Goal: Transaction & Acquisition: Purchase product/service

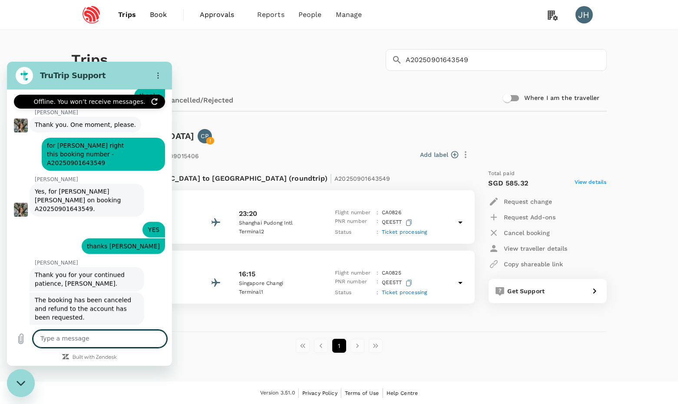
scroll to position [1350, 0]
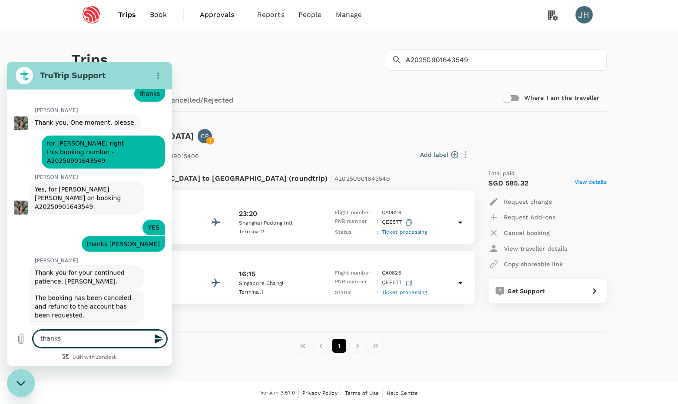
type textarea "thanks"
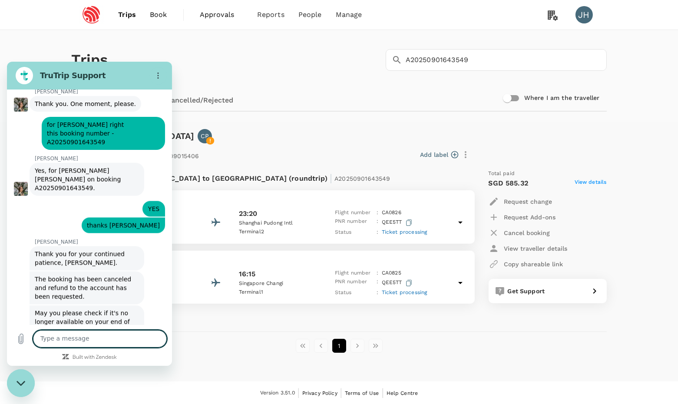
scroll to position [1371, 0]
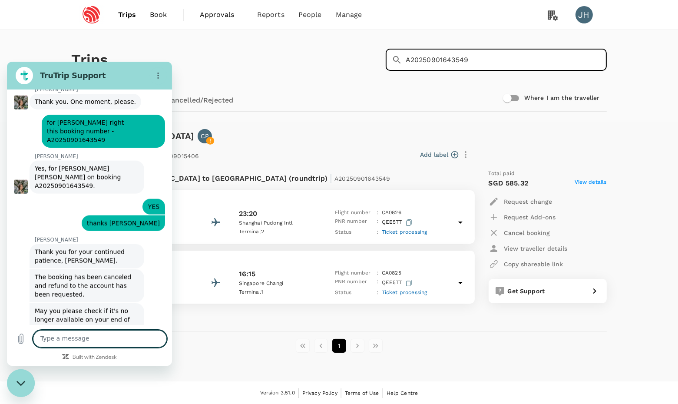
click at [476, 60] on input "A20250901643549" at bounding box center [506, 60] width 201 height 22
drag, startPoint x: 496, startPoint y: 67, endPoint x: 394, endPoint y: 60, distance: 102.3
click at [394, 60] on div "​ A20250901643549 ​" at bounding box center [496, 60] width 221 height 22
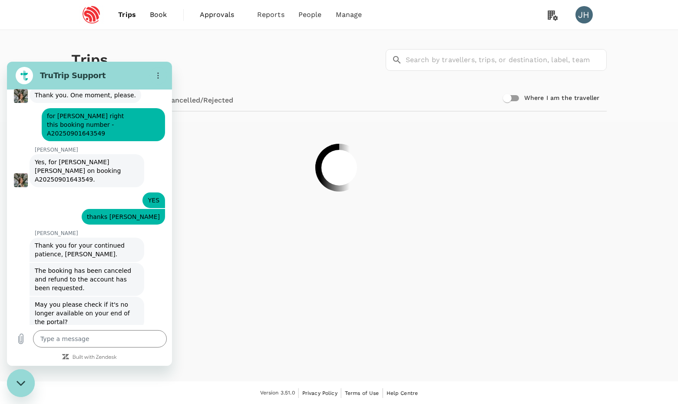
scroll to position [1371, 0]
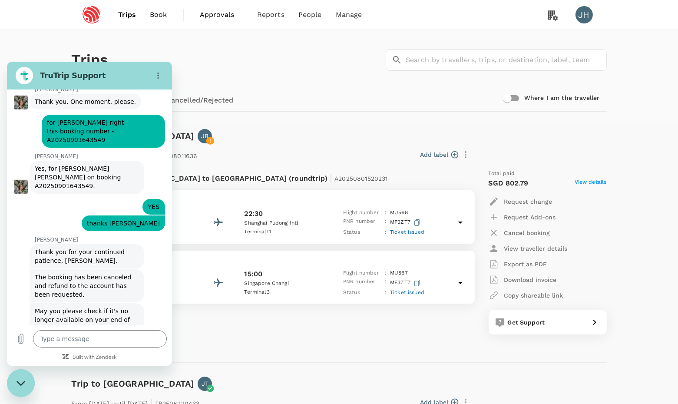
click at [299, 142] on div "From 10 Aug 2025 until 02 Nov 2025 | TR2508011636 Add label Flight from Singapo…" at bounding box center [332, 238] width 549 height 219
click at [20, 381] on icon "Close messaging window" at bounding box center [21, 383] width 9 height 6
type textarea "x"
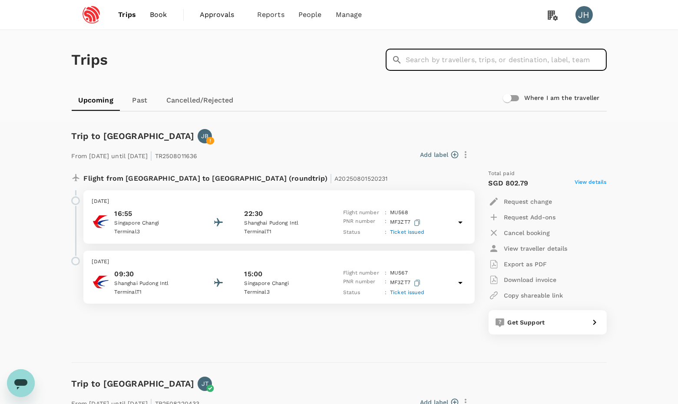
click at [434, 62] on input "text" at bounding box center [506, 60] width 201 height 22
type input "A20250901643549"
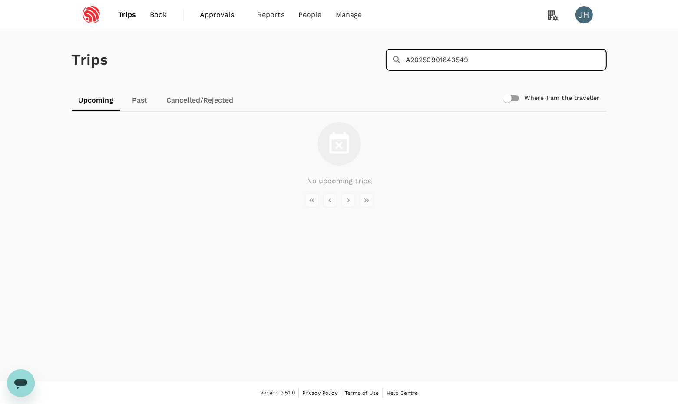
click at [236, 103] on link "Cancelled/Rejected" at bounding box center [199, 100] width 81 height 21
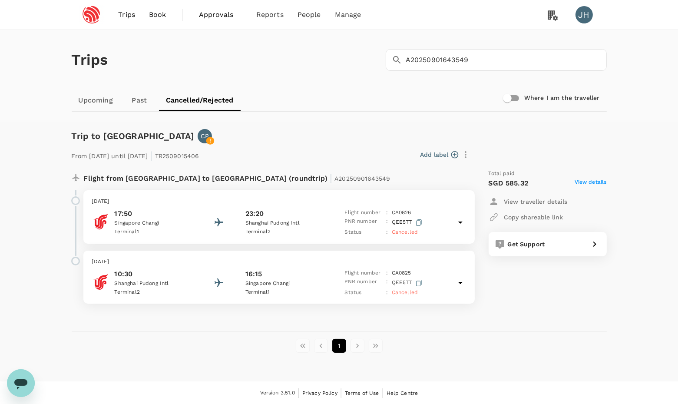
click at [153, 12] on span "Book" at bounding box center [157, 15] width 17 height 10
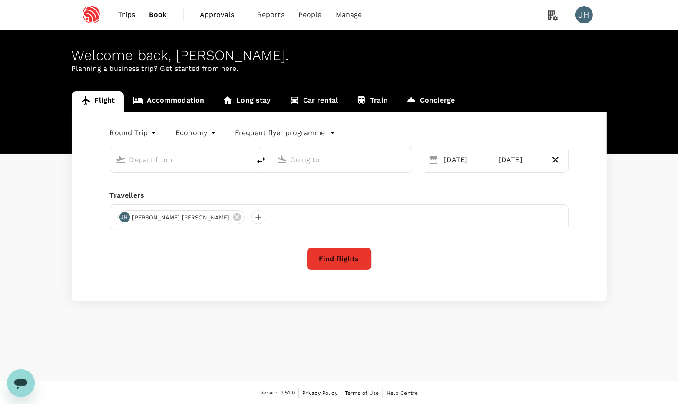
type input "Singapore Changi (SIN)"
type input "[GEOGRAPHIC_DATA], [GEOGRAPHIC_DATA] (any)"
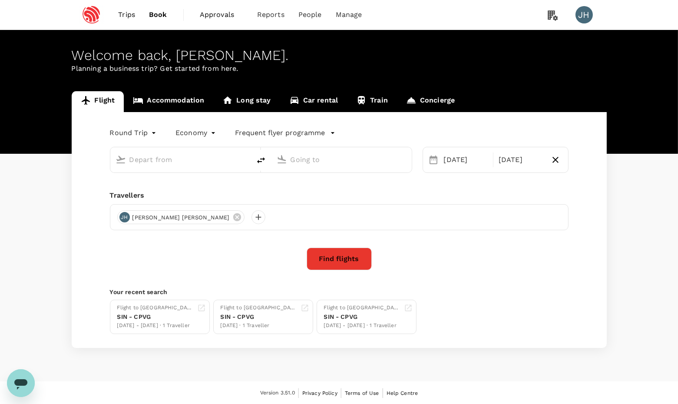
type input "Singapore Changi (SIN)"
type input "[GEOGRAPHIC_DATA], [GEOGRAPHIC_DATA] (any)"
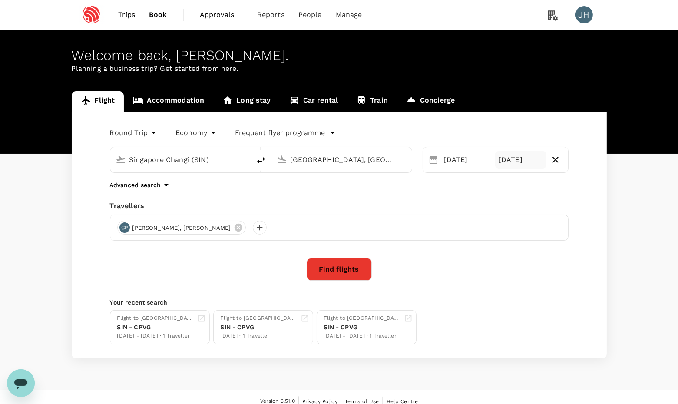
click at [515, 157] on div "02 Nov" at bounding box center [520, 159] width 51 height 17
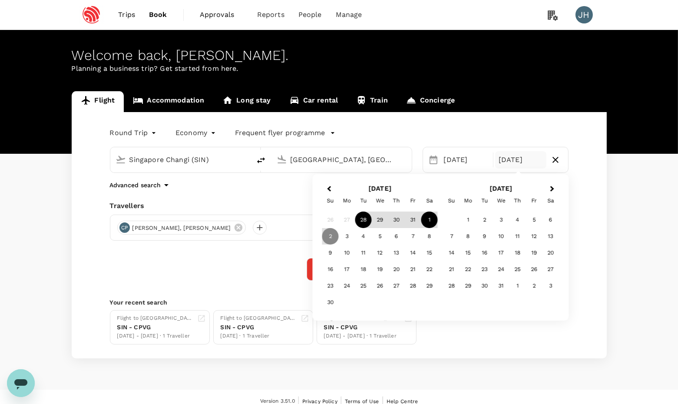
click at [430, 221] on div "1" at bounding box center [429, 220] width 17 height 17
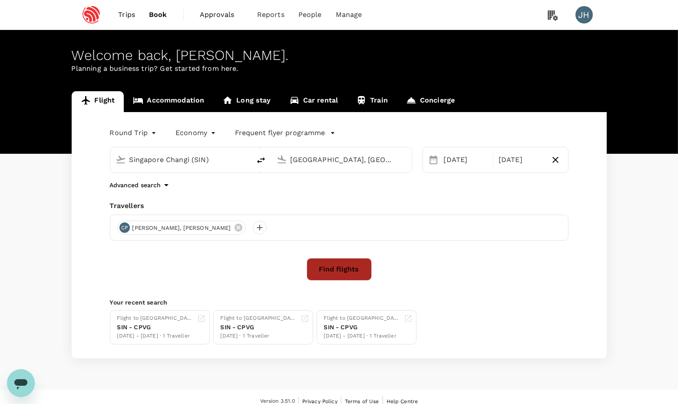
click at [358, 271] on button "Find flights" at bounding box center [339, 269] width 65 height 23
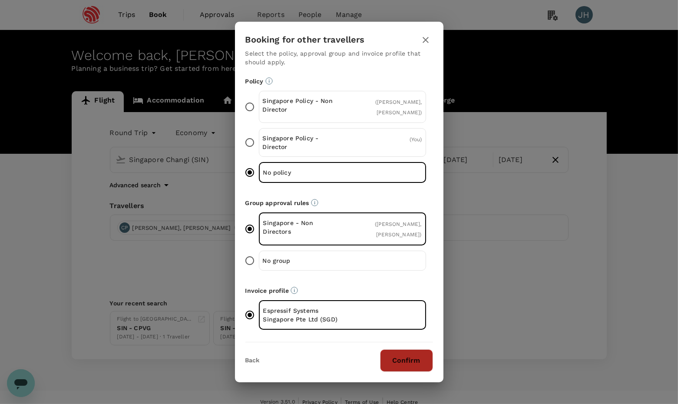
click at [392, 355] on button "Confirm" at bounding box center [406, 360] width 53 height 23
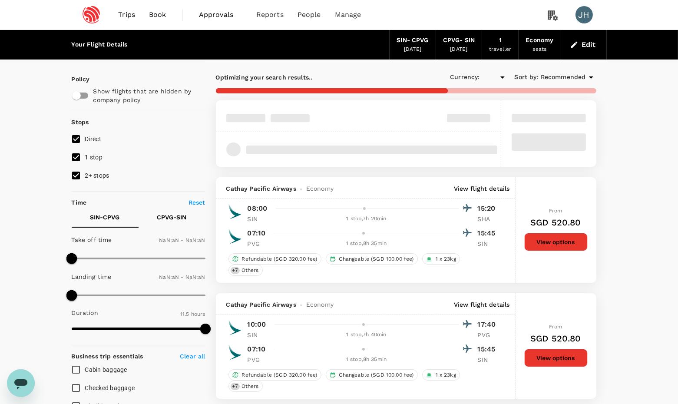
type input "SGD"
type input "1440"
type input "1075"
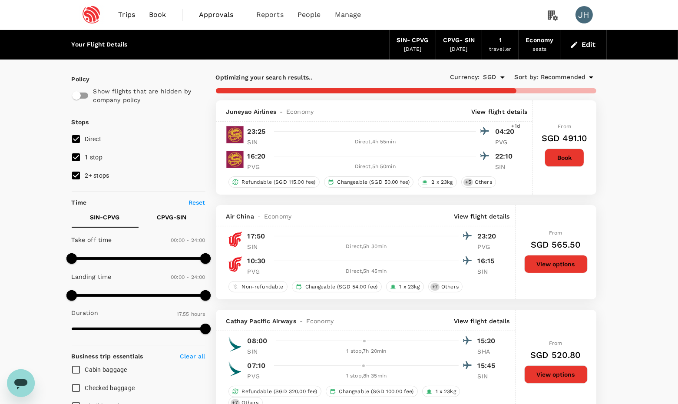
click at [71, 185] on input "2+ stops" at bounding box center [76, 175] width 18 height 18
checkbox input "false"
click at [71, 164] on input "1 stop" at bounding box center [76, 157] width 18 height 18
checkbox input "false"
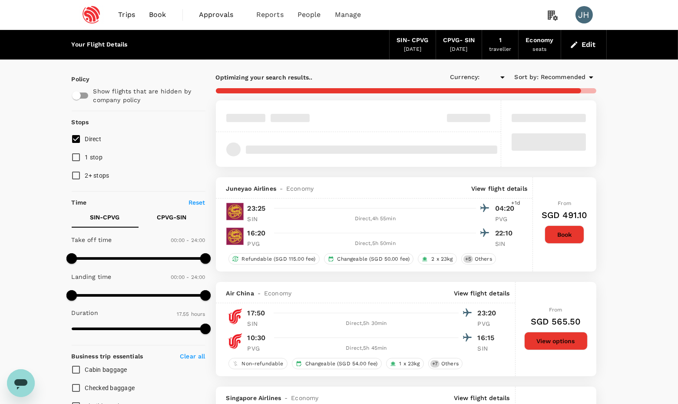
type input "SGD"
click at [544, 78] on span "Recommended" at bounding box center [563, 78] width 45 height 10
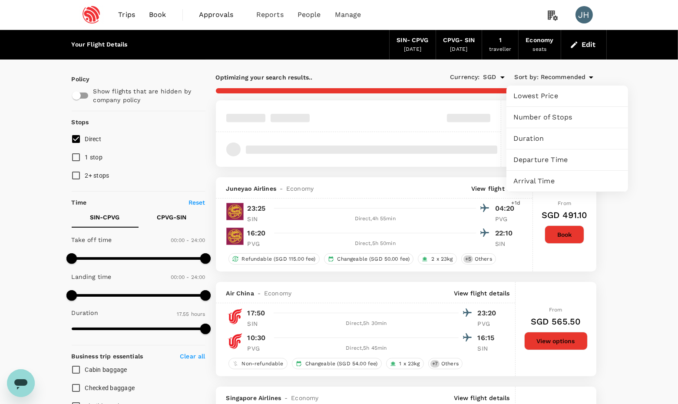
click at [544, 80] on div at bounding box center [339, 202] width 678 height 404
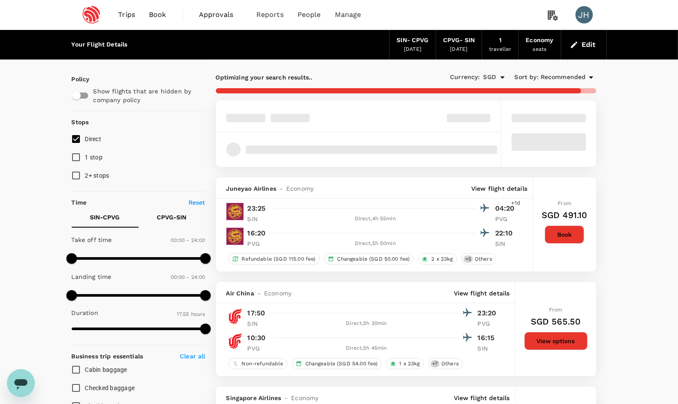
click at [544, 77] on span "Recommended" at bounding box center [563, 78] width 45 height 10
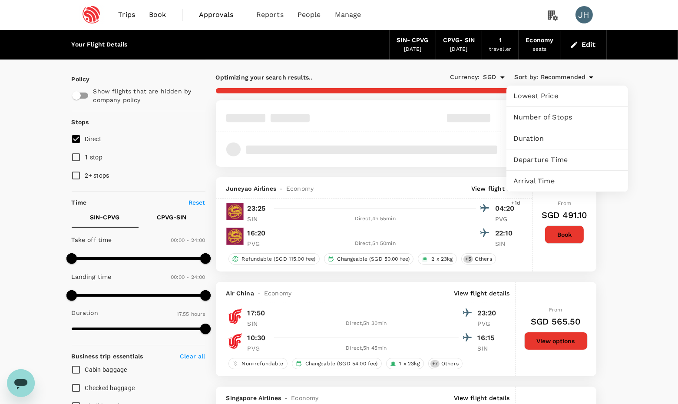
click at [547, 98] on span "Lowest Price" at bounding box center [567, 96] width 108 height 10
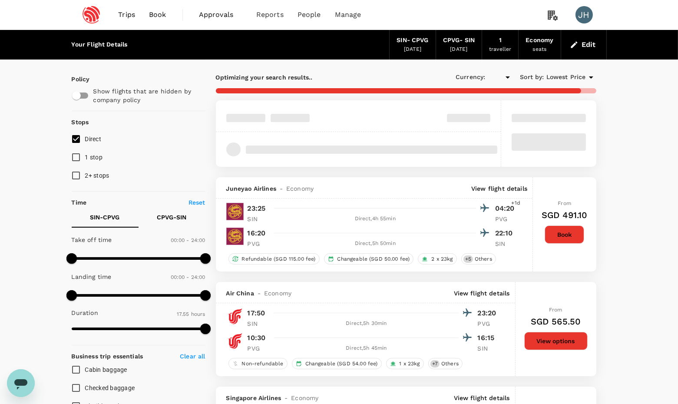
type input "SGD"
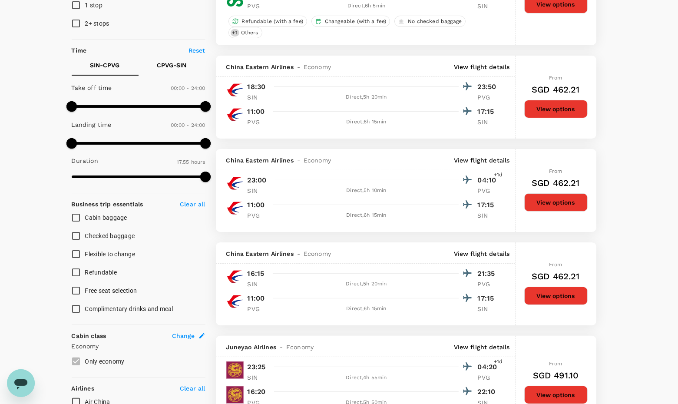
scroll to position [152, 0]
type textarea "x"
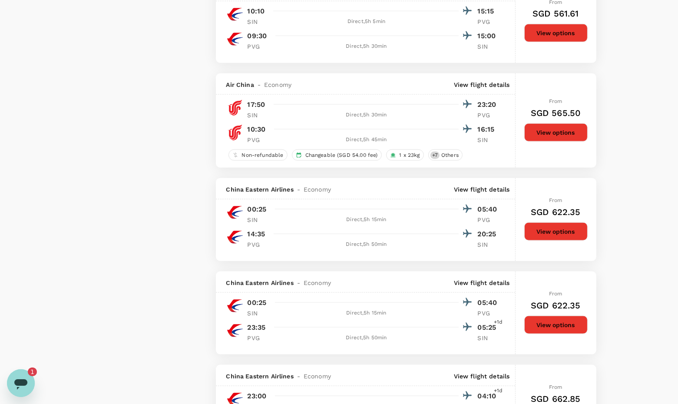
scroll to position [1159, 0]
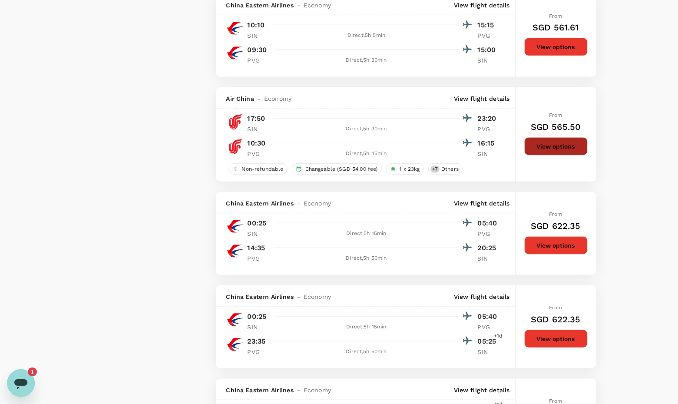
click at [554, 156] on button "View options" at bounding box center [555, 146] width 63 height 18
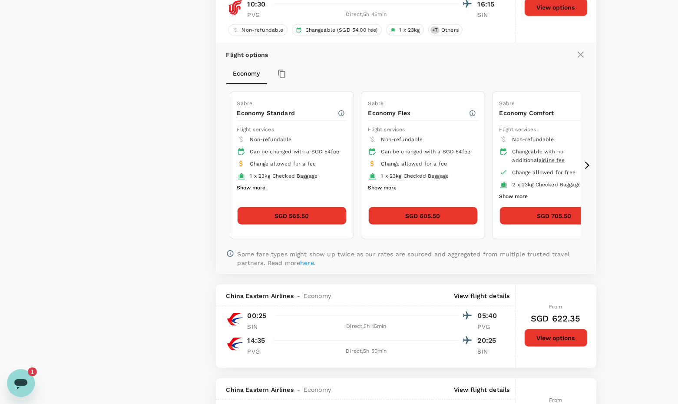
scroll to position [1300, 0]
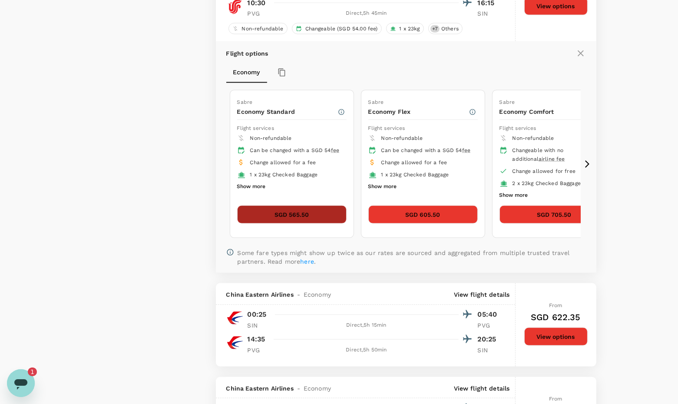
click at [266, 224] on button "SGD 565.50" at bounding box center [291, 214] width 109 height 18
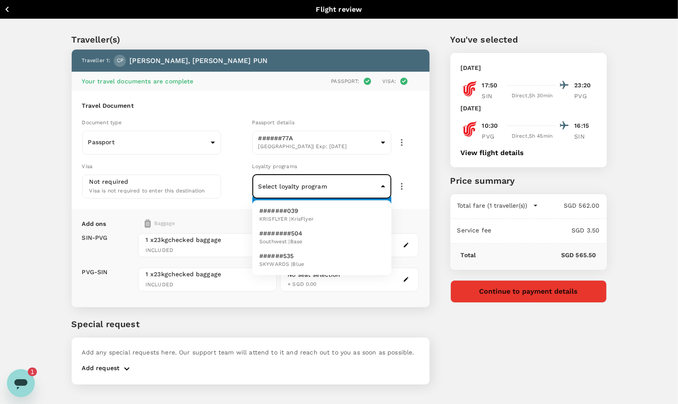
click at [293, 195] on body "Back to flight results Flight review Traveller(s) Traveller 1 : CP CHEUK KEI, J…" at bounding box center [339, 213] width 678 height 427
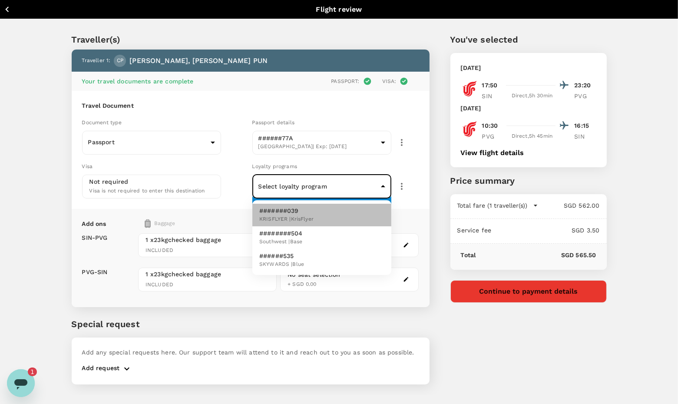
click at [294, 208] on p "#######039" at bounding box center [286, 210] width 54 height 9
type input "013fcfd2-b8de-440c-8cce-2e81d93f71c9"
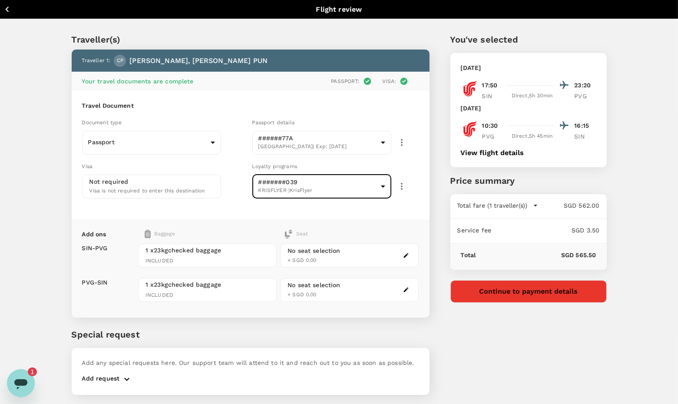
click at [19, 376] on icon "Open messaging window, 1 unread message" at bounding box center [21, 383] width 16 height 16
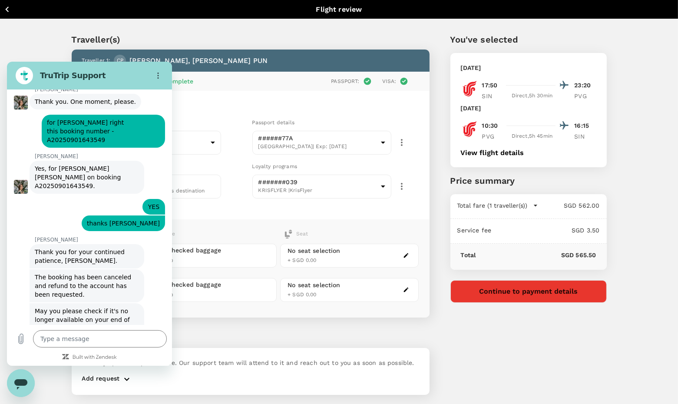
type textarea "x"
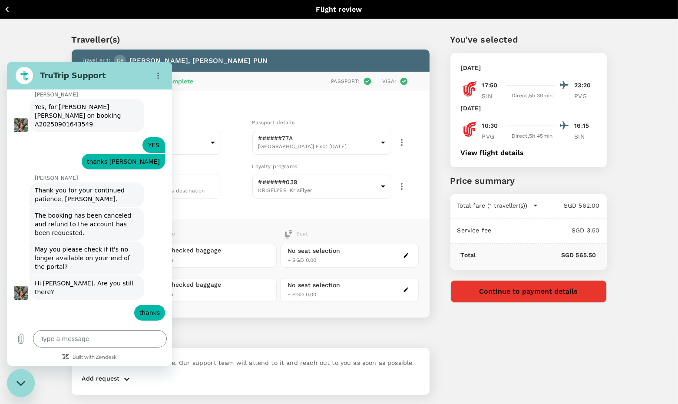
scroll to position [1482, 0]
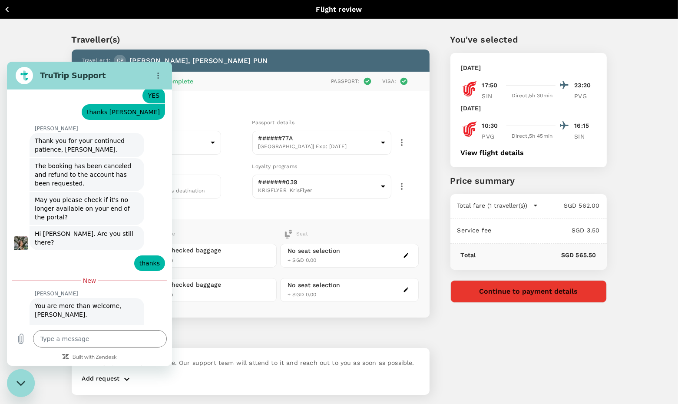
click at [499, 355] on div "You've selected Tuesday, 28 Oct 2025 17:50 23:20 SIN Direct , 5h 30min PVG Satu…" at bounding box center [518, 208] width 177 height 393
click at [618, 193] on div "Traveller(s) Traveller 1 : CP CHEUK KEI, JUNIUS PUN Your travel documents are c…" at bounding box center [339, 212] width 678 height 386
click at [486, 157] on button "View flight details" at bounding box center [492, 153] width 63 height 8
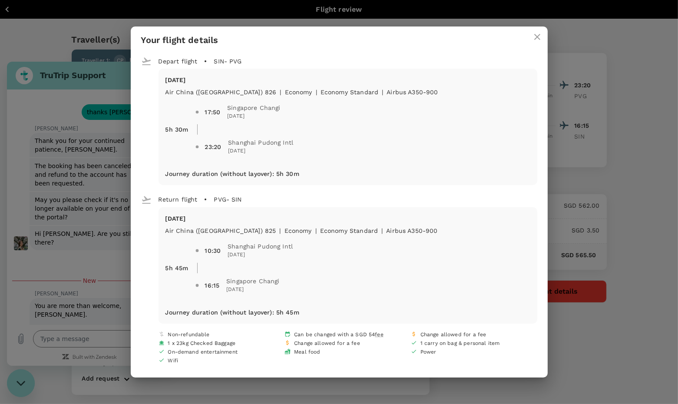
click at [534, 39] on icon "close" at bounding box center [537, 37] width 6 height 6
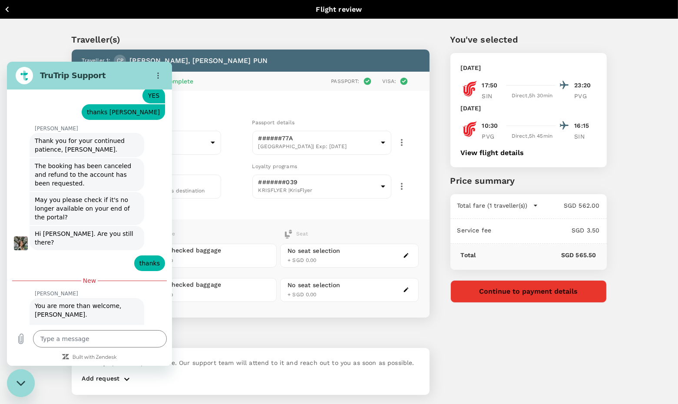
click at [483, 295] on button "Continue to payment details" at bounding box center [528, 291] width 156 height 23
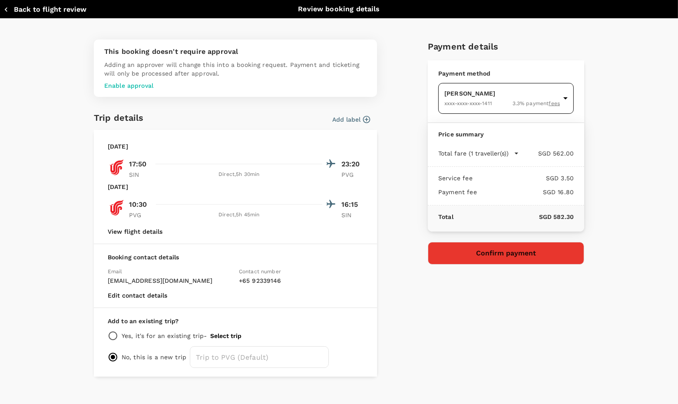
click at [502, 103] on body "Back to flight results Flight review Traveller(s) Traveller 1 : CP CHEUK KEI, J…" at bounding box center [339, 214] width 678 height 429
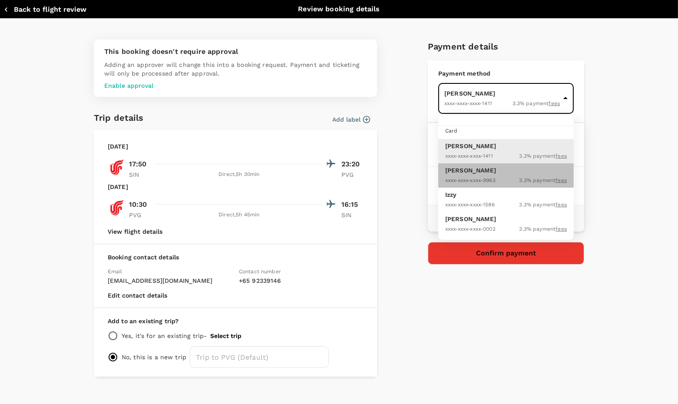
click at [509, 169] on p "Hsu Jung Yi" at bounding box center [506, 170] width 122 height 9
type input "9f4891e8-11ad-4e7d-833e-76b6ea7dab31"
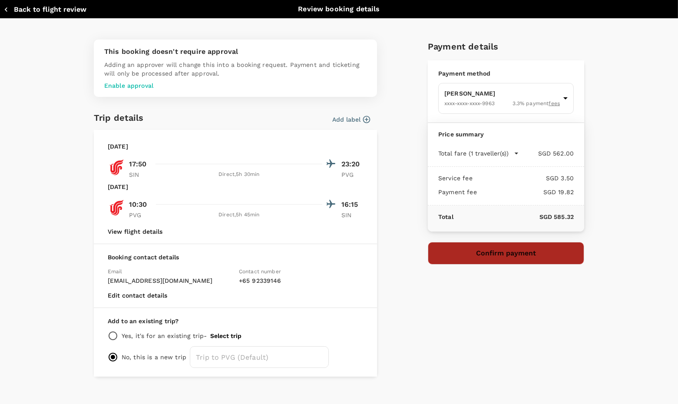
click at [483, 250] on button "Confirm payment" at bounding box center [506, 253] width 156 height 23
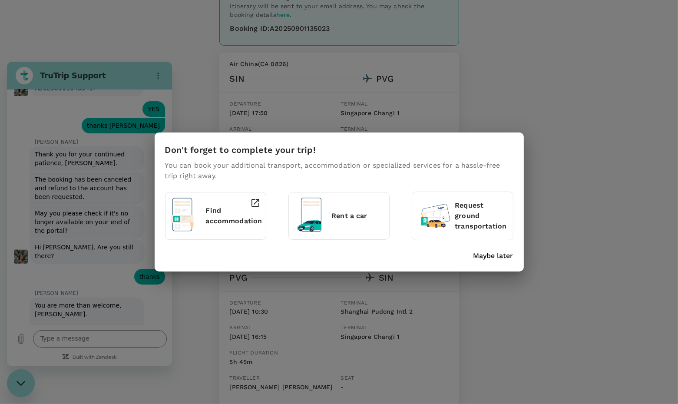
scroll to position [80, 0]
click at [491, 256] on p "Maybe later" at bounding box center [493, 256] width 40 height 10
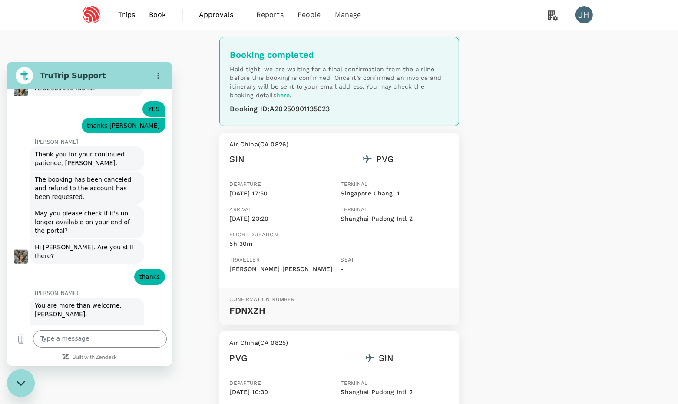
scroll to position [0, 0]
click at [154, 17] on span "Book" at bounding box center [157, 15] width 17 height 10
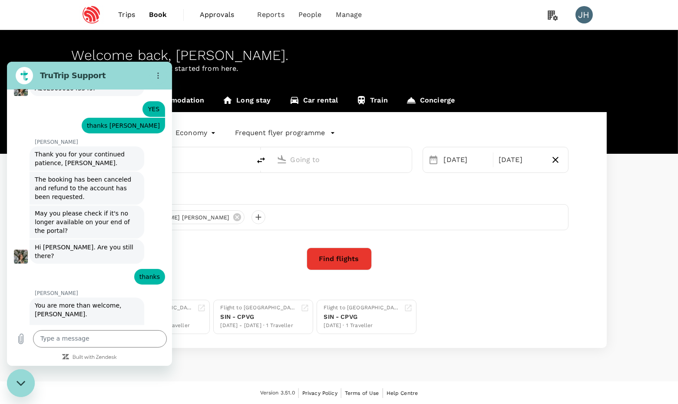
type input "Singapore Changi (SIN)"
type input "[GEOGRAPHIC_DATA], [GEOGRAPHIC_DATA] (any)"
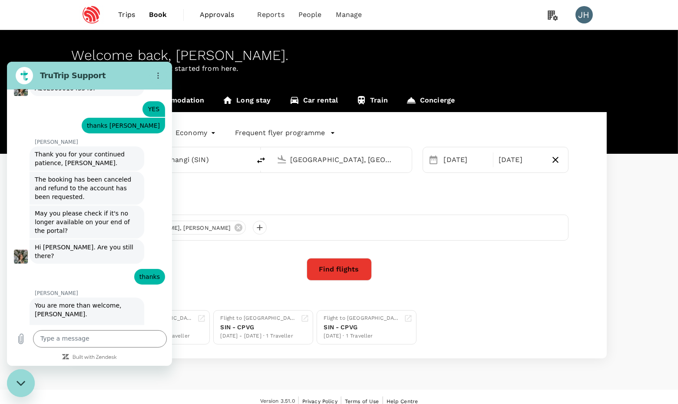
click at [117, 16] on link "Trips" at bounding box center [126, 15] width 31 height 30
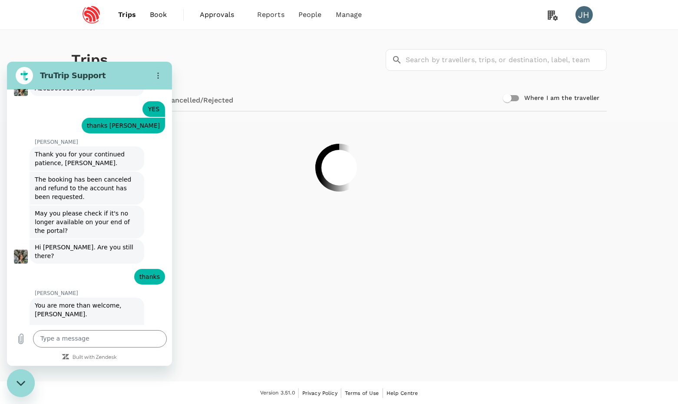
click at [120, 16] on span "Trips" at bounding box center [127, 15] width 18 height 10
click at [417, 64] on input "text" at bounding box center [506, 60] width 201 height 22
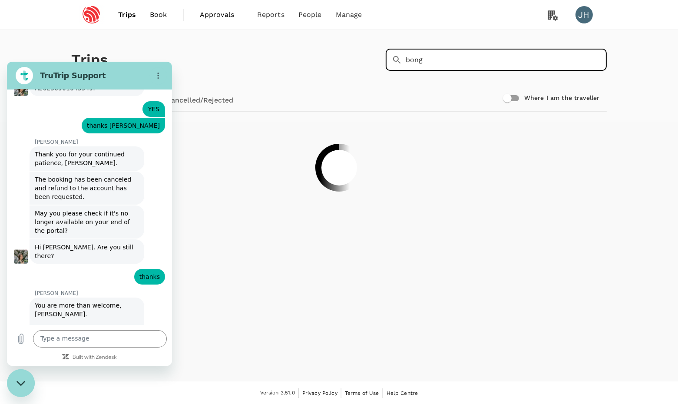
type input "bong"
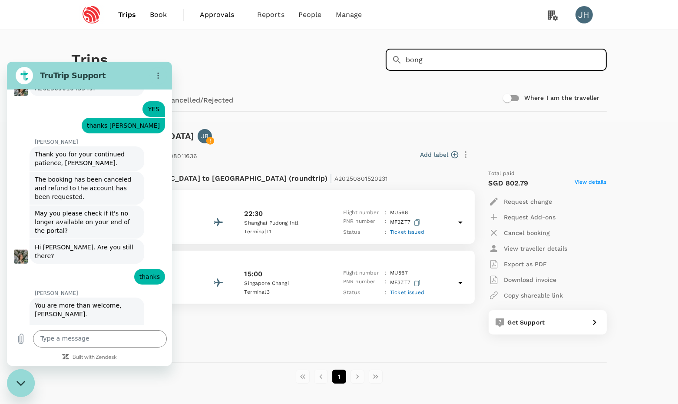
click at [317, 167] on div "Flight from Singapore to China (roundtrip) | A20250801520231" at bounding box center [268, 176] width 407 height 28
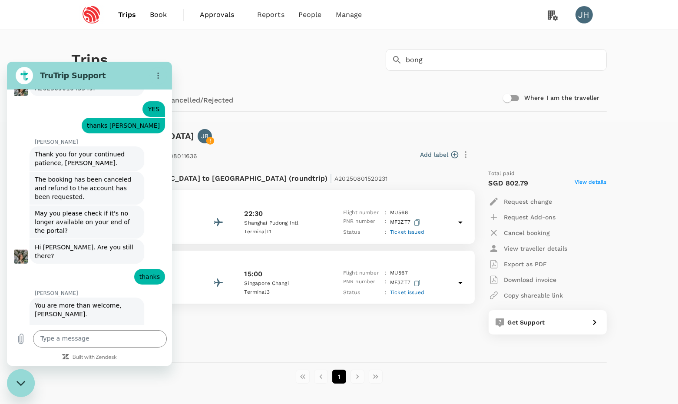
click at [20, 382] on icon "Close messaging window" at bounding box center [21, 383] width 9 height 6
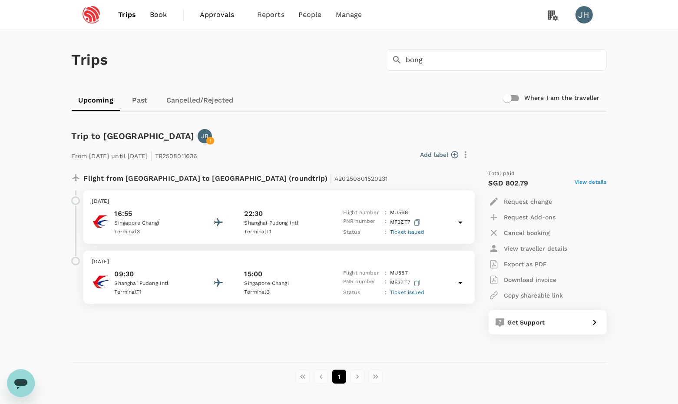
click at [109, 99] on link "Upcoming" at bounding box center [96, 100] width 49 height 21
click at [155, 13] on span "Book" at bounding box center [158, 15] width 17 height 10
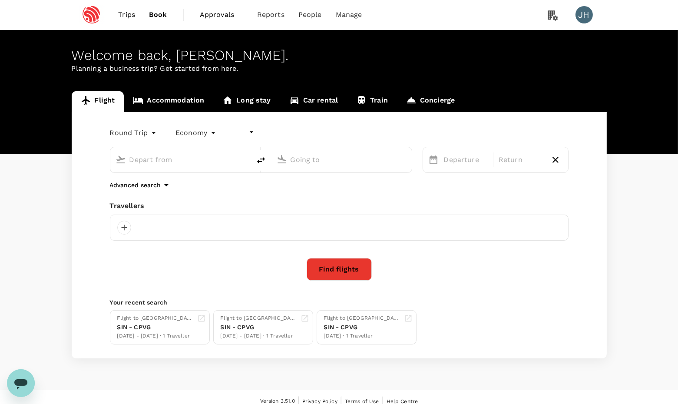
type input "undefined, undefined (any)"
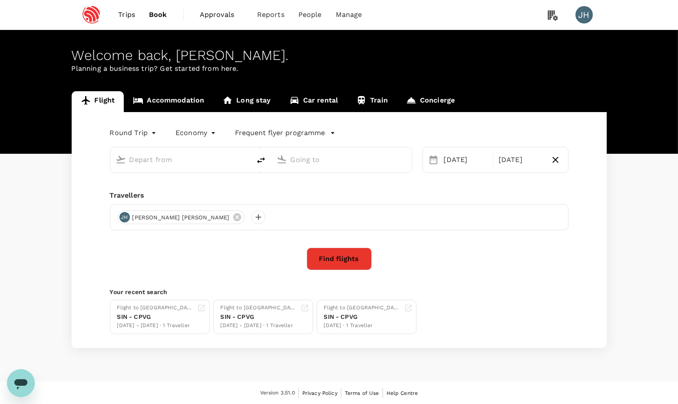
click at [175, 165] on input "text" at bounding box center [180, 159] width 103 height 13
type input "Singapore Changi (SIN)"
type input "Shanghai, China (any)"
type input "Singapore Changi (SIN)"
type input "Shanghai, China (any)"
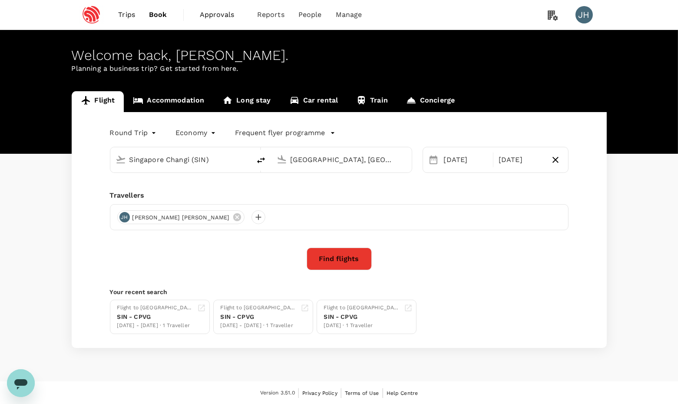
click at [213, 166] on input "Singapore Changi (SIN)" at bounding box center [180, 159] width 103 height 13
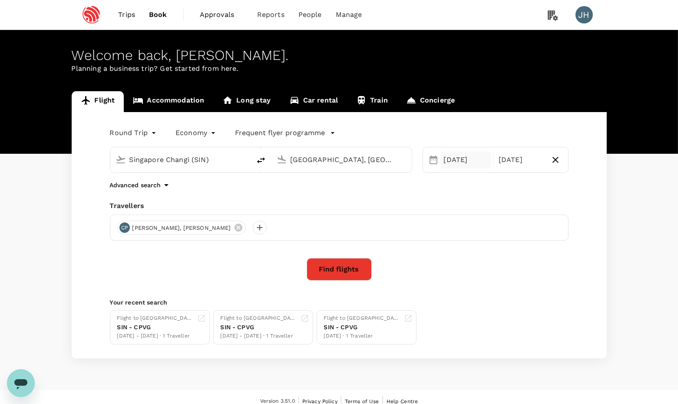
click at [470, 166] on div "28 Oct" at bounding box center [465, 159] width 51 height 17
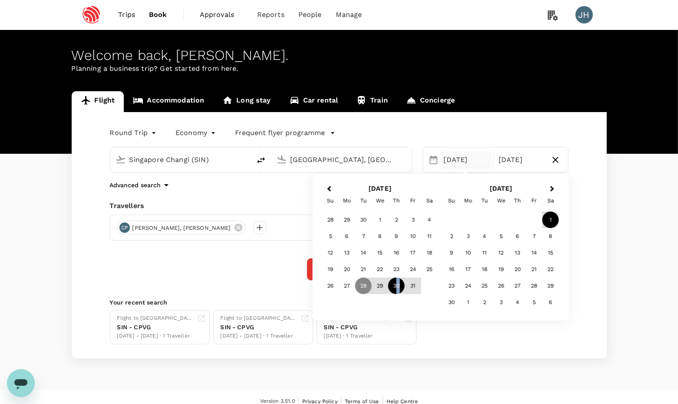
click at [395, 288] on div "30" at bounding box center [396, 286] width 17 height 17
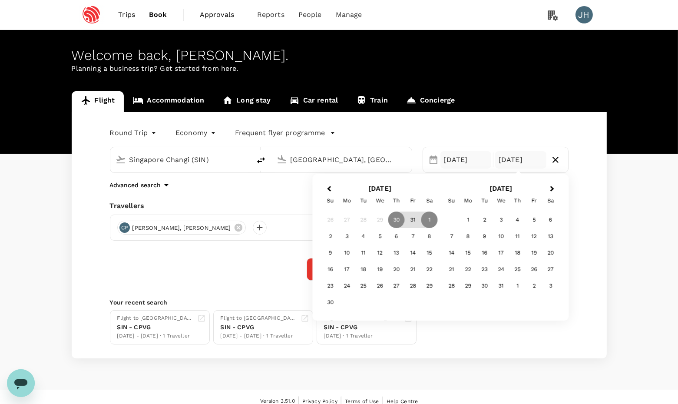
click at [449, 162] on div "30 Oct" at bounding box center [465, 159] width 51 height 17
click at [391, 285] on div "30" at bounding box center [396, 286] width 17 height 17
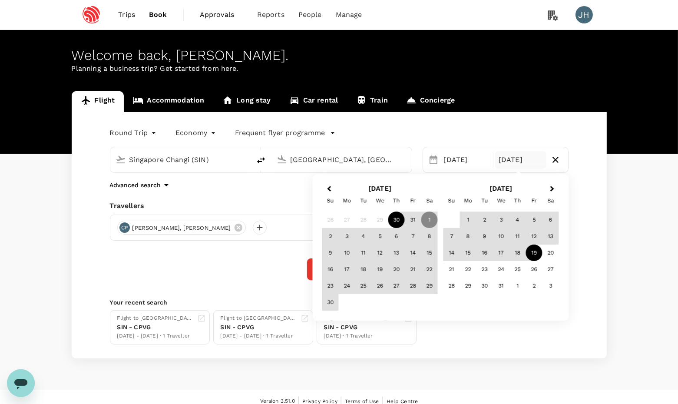
click at [534, 252] on div "19" at bounding box center [534, 253] width 17 height 17
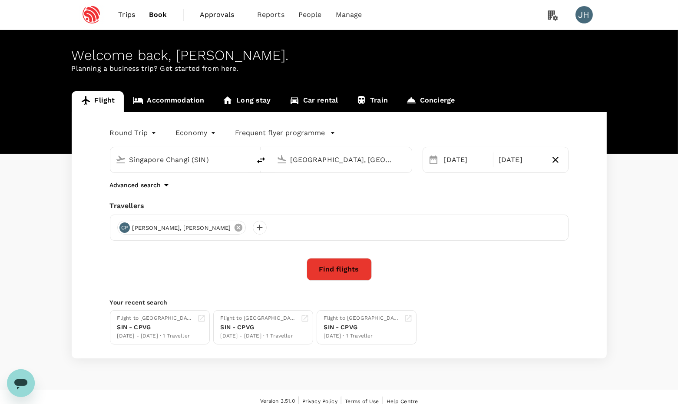
click at [235, 232] on icon at bounding box center [239, 228] width 8 height 8
click at [121, 232] on div at bounding box center [124, 228] width 14 height 14
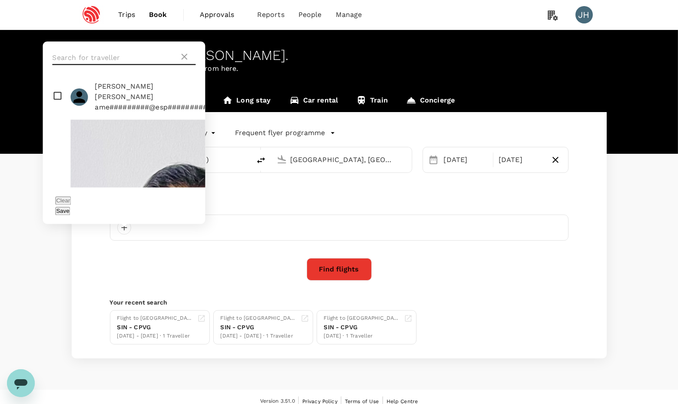
click at [125, 64] on input "text" at bounding box center [116, 58] width 127 height 14
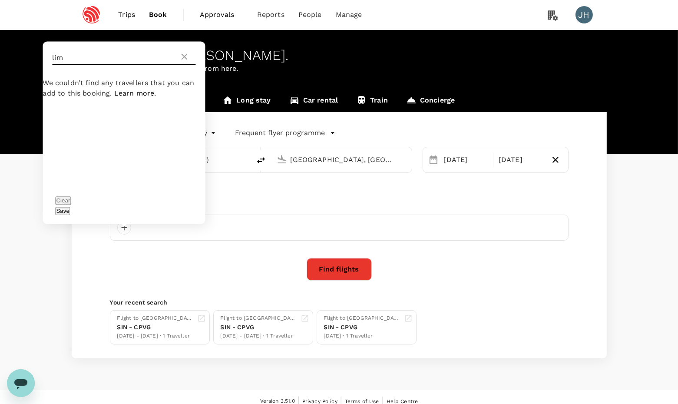
type input "lim"
click at [59, 106] on input "checkbox" at bounding box center [124, 92] width 162 height 28
checkbox input "true"
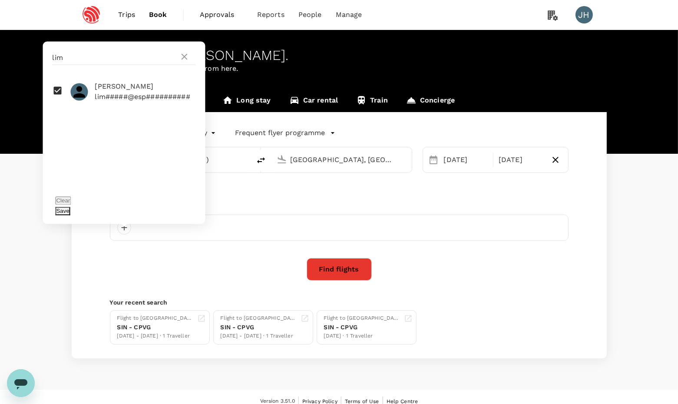
click at [70, 209] on button "Save" at bounding box center [63, 211] width 15 height 8
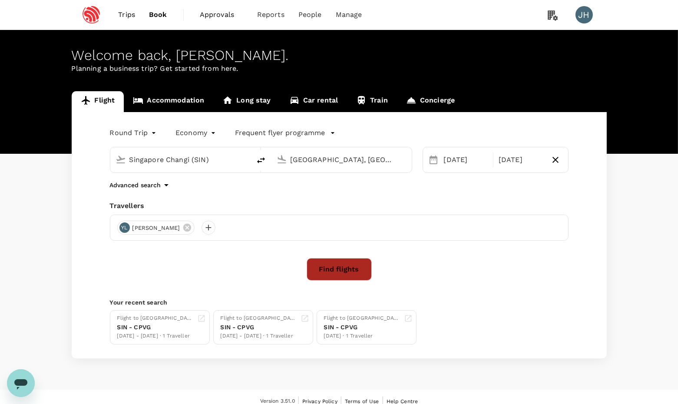
click at [339, 266] on button "Find flights" at bounding box center [339, 269] width 65 height 23
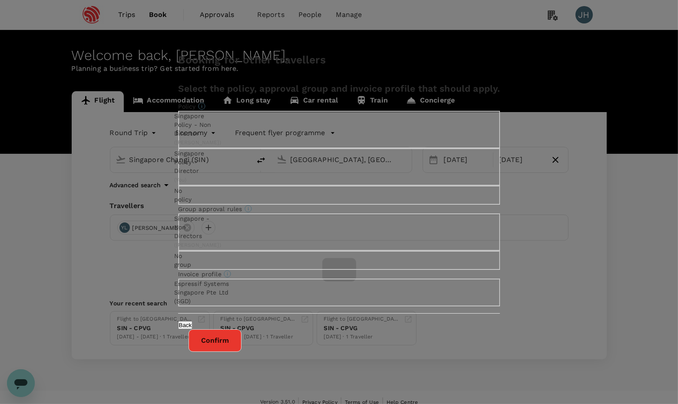
click at [401, 341] on div "Back Confirm" at bounding box center [339, 333] width 343 height 38
click at [401, 346] on div "Back Confirm" at bounding box center [339, 333] width 343 height 38
click at [242, 352] on button "Confirm" at bounding box center [215, 340] width 53 height 23
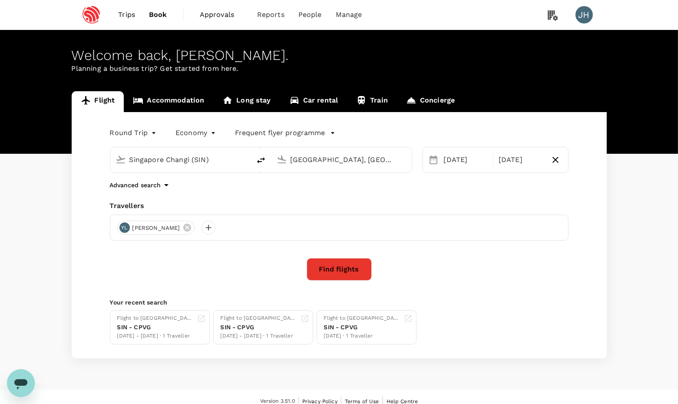
click at [354, 271] on button "Find flights" at bounding box center [339, 269] width 65 height 23
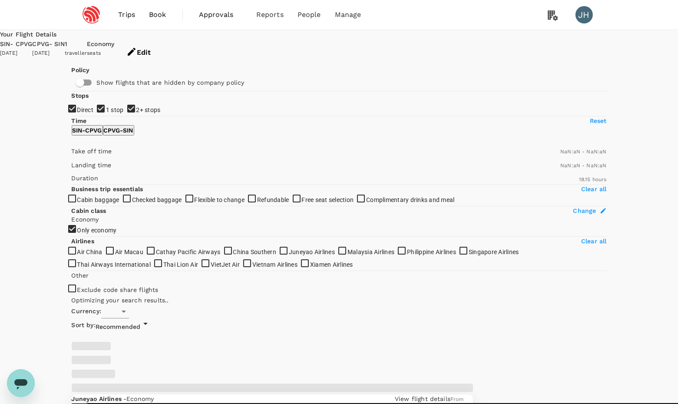
type input "SGD"
type input "1440"
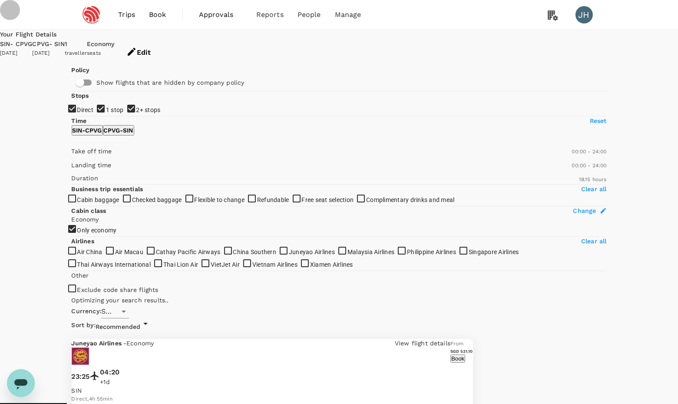
click at [83, 178] on input "2+ stops" at bounding box center [339, 202] width 678 height 404
click at [83, 172] on input "2+ stops" at bounding box center [339, 202] width 678 height 404
checkbox input "true"
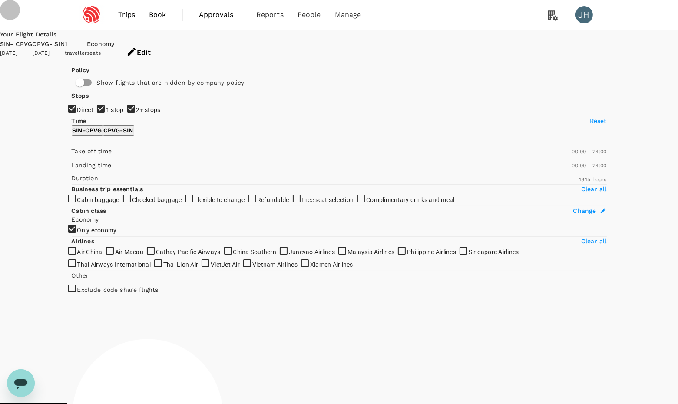
click at [83, 166] on input "1 stop" at bounding box center [339, 202] width 678 height 404
checkbox input "false"
click at [83, 172] on input "2+ stops" at bounding box center [339, 202] width 678 height 404
checkbox input "false"
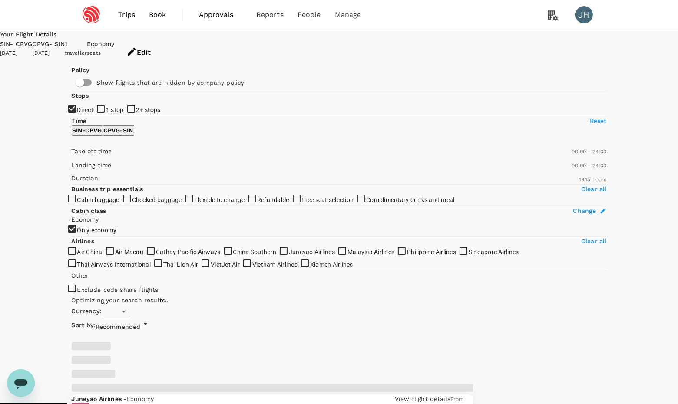
type input "SGD"
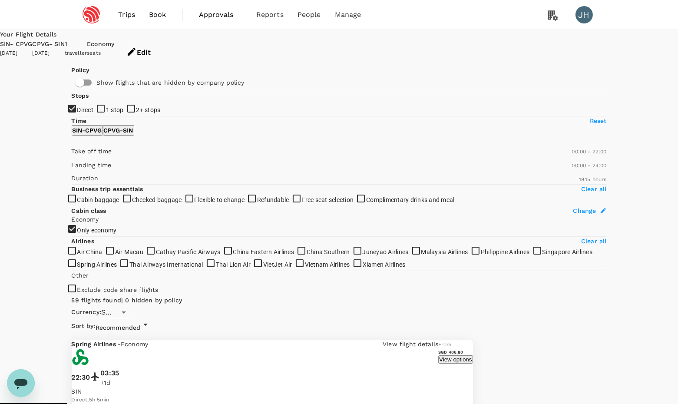
type input "1230"
drag, startPoint x: 206, startPoint y: 261, endPoint x: 187, endPoint y: 260, distance: 19.6
click at [72, 156] on span at bounding box center [72, 156] width 0 height 0
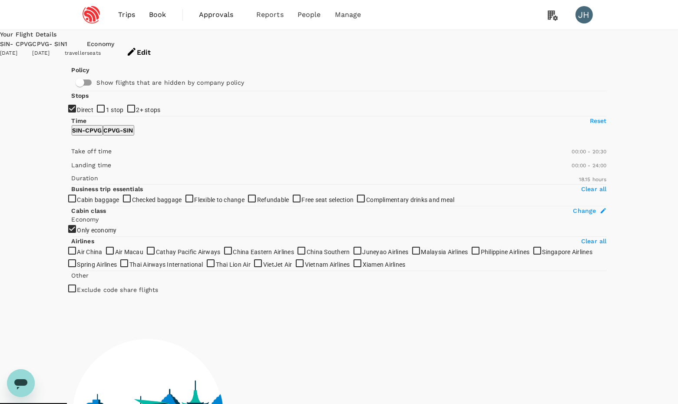
click at [133, 135] on p "CPVG - SIN" at bounding box center [119, 130] width 30 height 9
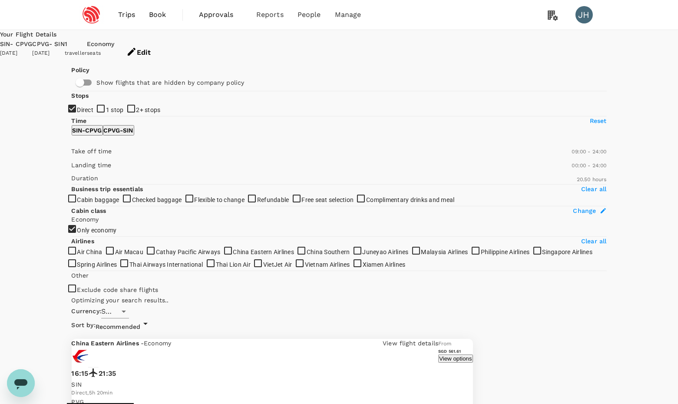
drag, startPoint x: 71, startPoint y: 265, endPoint x: 120, endPoint y: 270, distance: 49.3
click at [72, 156] on span at bounding box center [72, 156] width 0 height 0
type input "600"
drag, startPoint x: 120, startPoint y: 265, endPoint x: 128, endPoint y: 267, distance: 8.4
click at [72, 156] on span at bounding box center [72, 156] width 0 height 0
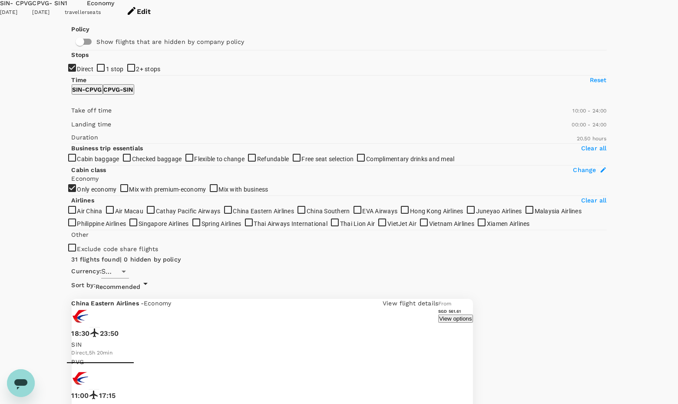
scroll to position [40, 0]
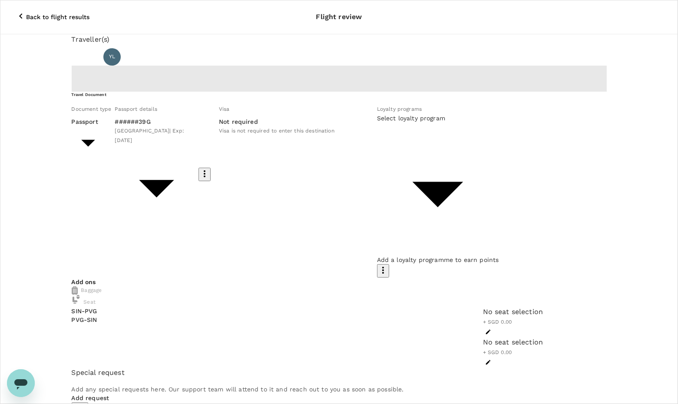
click at [377, 114] on div "Loyalty programs" at bounding box center [438, 109] width 122 height 10
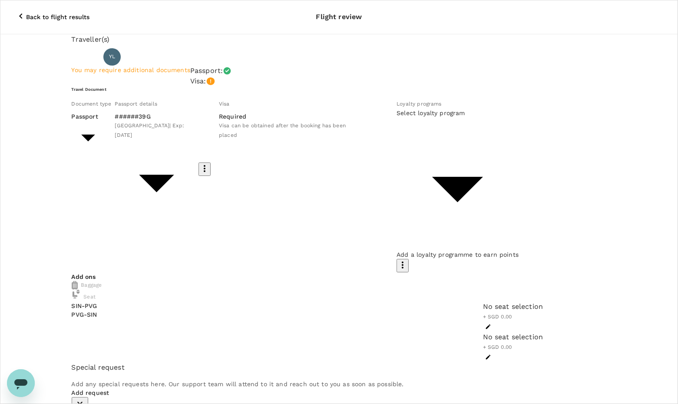
click at [319, 184] on body "Back to flight results Flight review Traveller(s) Traveller 1 : YL Yu Yan Lim Y…" at bounding box center [339, 362] width 678 height 725
click at [401, 169] on div at bounding box center [339, 202] width 678 height 404
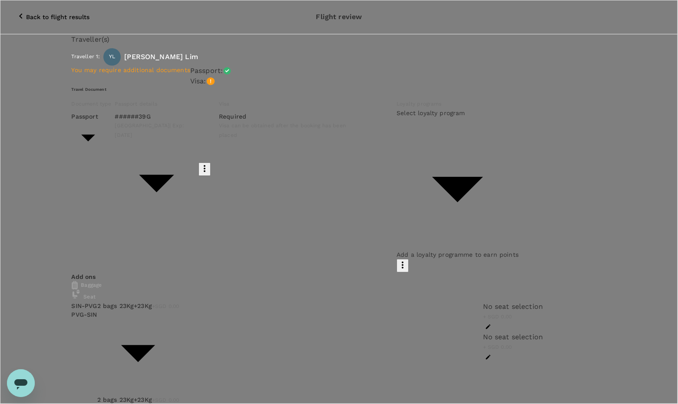
type input "9c4236b1-475f-422d-9c09-8433c73e6af8"
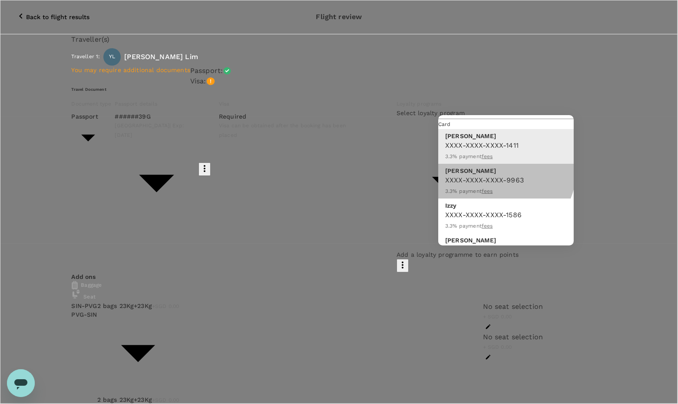
click at [503, 169] on p "Hsu Jung Yi" at bounding box center [484, 170] width 79 height 9
type input "9f4891e8-11ad-4e7d-833e-76b6ea7dab31"
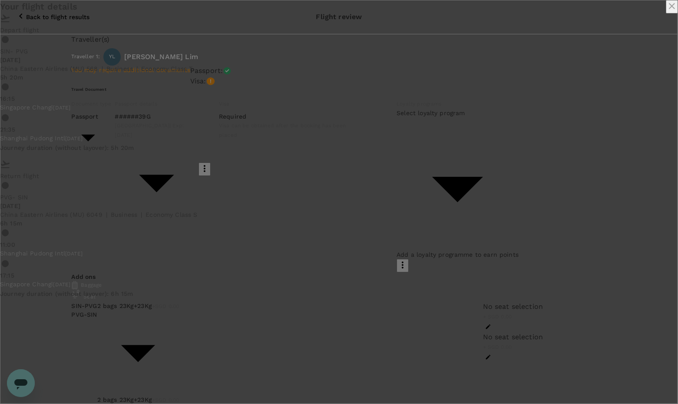
click at [667, 11] on icon "close" at bounding box center [672, 6] width 10 height 10
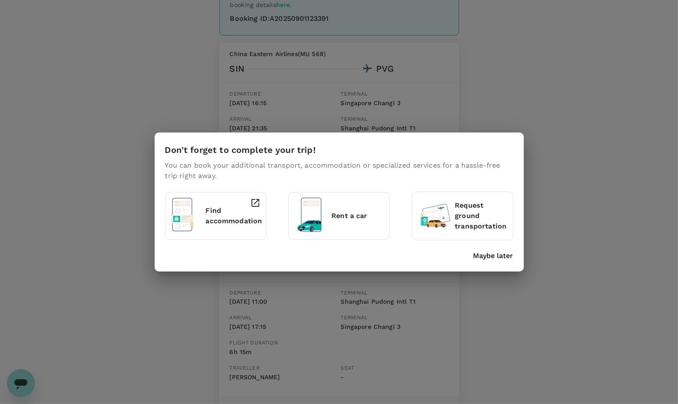
scroll to position [91, 0]
click at [499, 257] on p "Maybe later" at bounding box center [493, 256] width 40 height 10
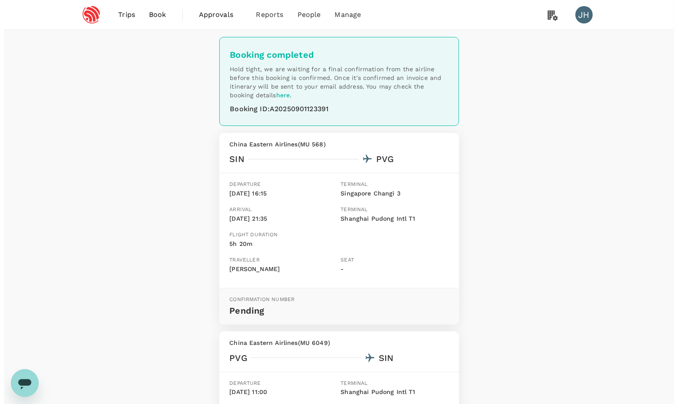
scroll to position [0, 0]
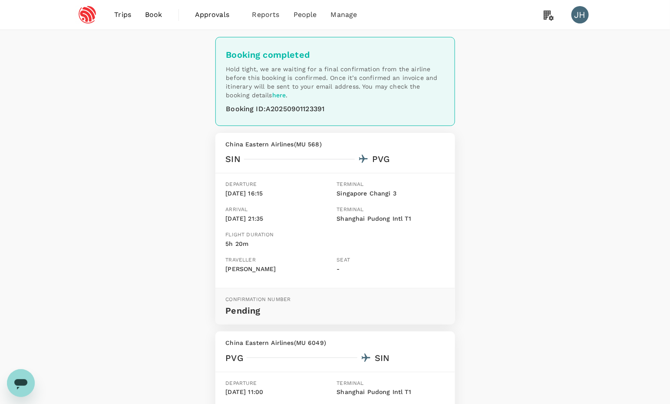
click at [152, 20] on link "Book" at bounding box center [153, 15] width 31 height 30
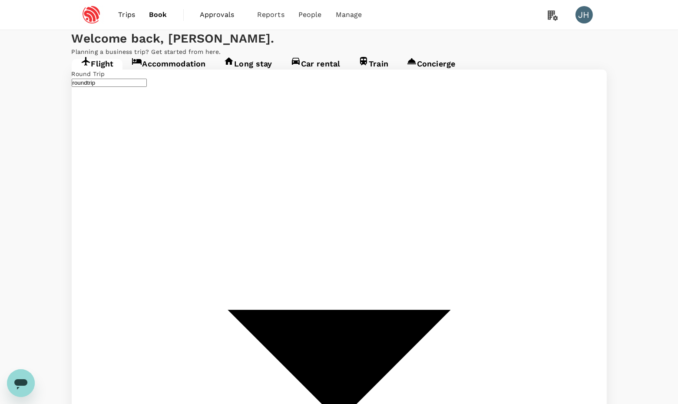
type input "Singapore Changi (SIN)"
type input "[GEOGRAPHIC_DATA], [GEOGRAPHIC_DATA] (any)"
type input "Singapore Changi (SIN)"
type input "[GEOGRAPHIC_DATA], [GEOGRAPHIC_DATA] (any)"
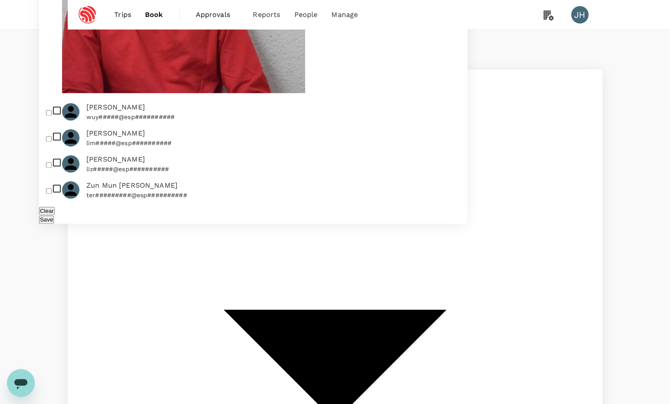
type input "hsu"
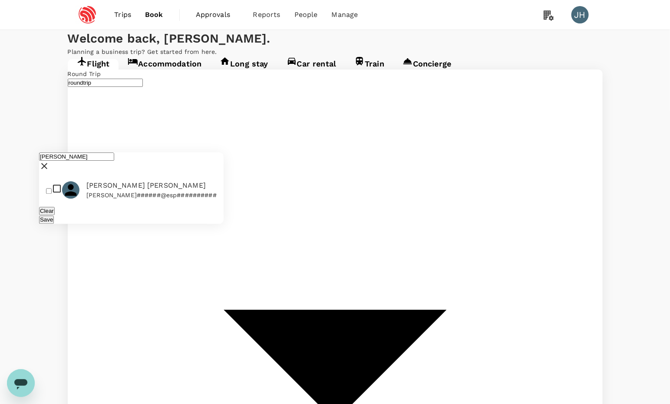
click at [52, 189] on input "checkbox" at bounding box center [49, 192] width 6 height 6
checkbox input "true"
click at [172, 215] on div "Save" at bounding box center [131, 219] width 185 height 9
click at [54, 215] on button "Save" at bounding box center [46, 219] width 15 height 8
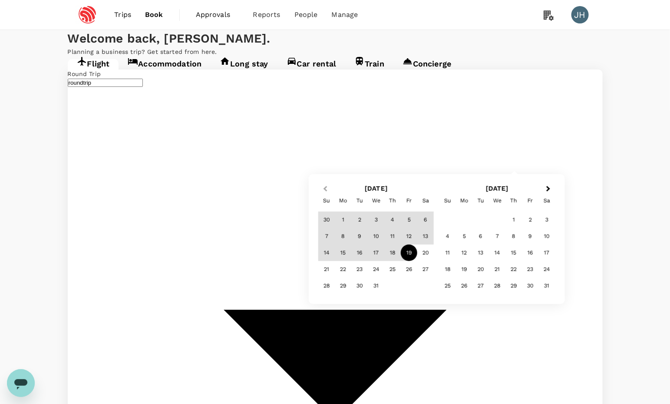
click at [325, 187] on span "Previous Month" at bounding box center [325, 189] width 0 height 10
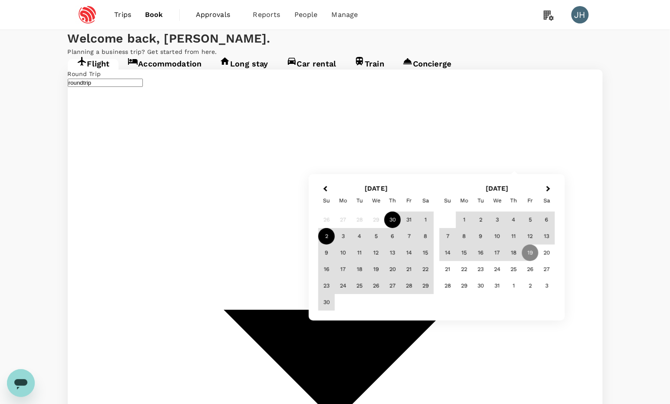
click at [328, 233] on div "2" at bounding box center [326, 236] width 17 height 17
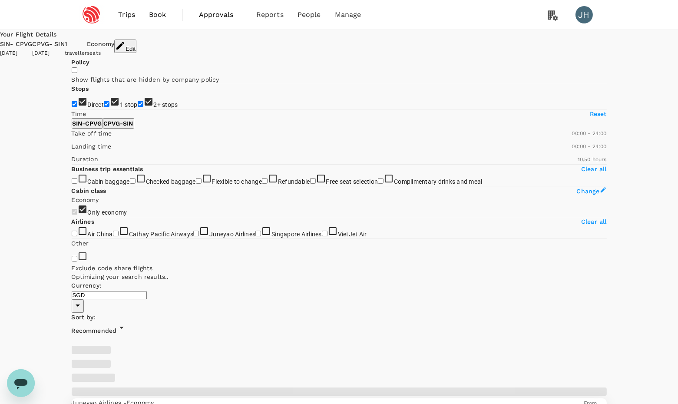
type input "SGD"
type input "1440"
type input "1185"
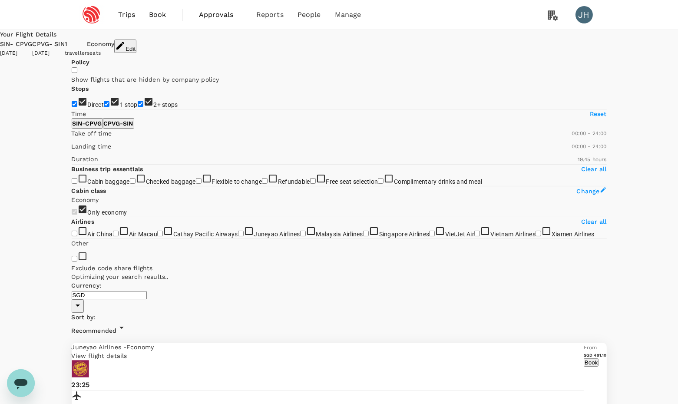
click at [117, 327] on span "Recommended" at bounding box center [94, 330] width 45 height 7
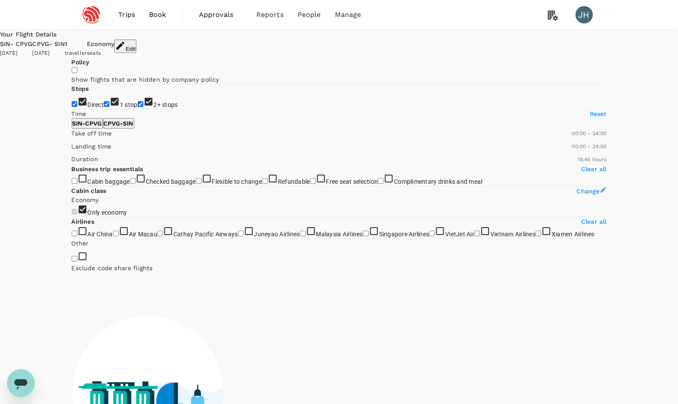
click at [154, 108] on span "2+ stops" at bounding box center [166, 104] width 24 height 7
click at [138, 107] on input "2+ stops" at bounding box center [141, 104] width 6 height 6
checkbox input "false"
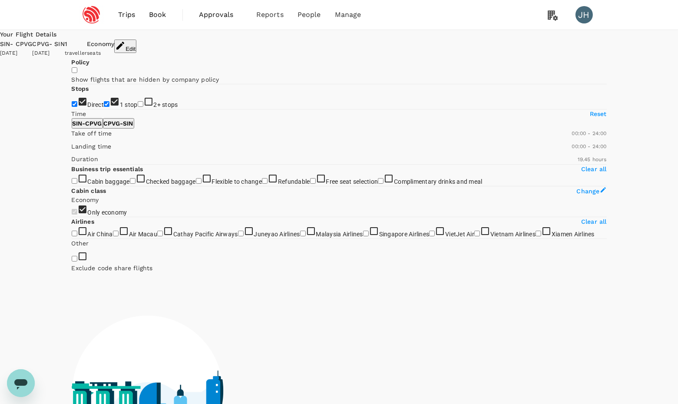
click at [120, 108] on span "1 stop" at bounding box center [129, 104] width 18 height 7
click at [104, 107] on input "1 stop" at bounding box center [107, 104] width 6 height 6
checkbox input "false"
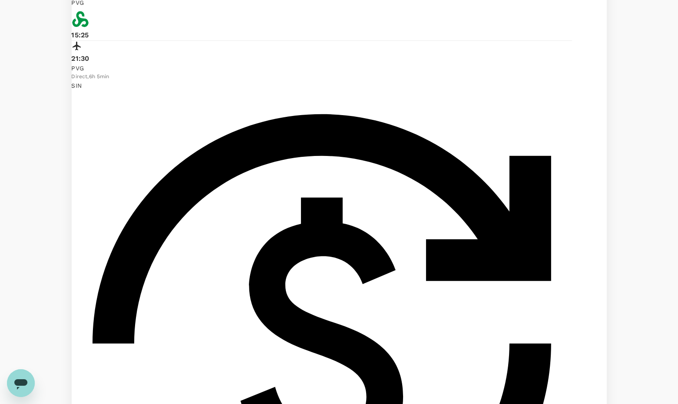
scroll to position [458, 0]
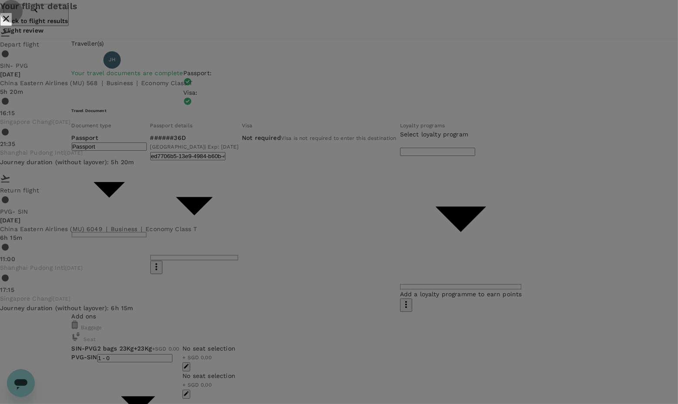
click at [11, 24] on icon "close" at bounding box center [6, 18] width 10 height 10
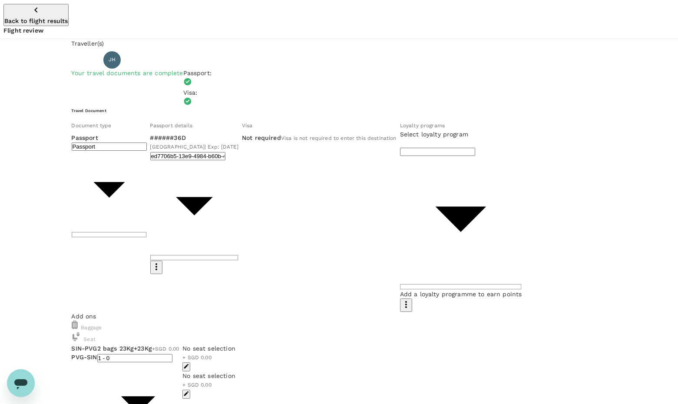
click at [400, 197] on div "​ ​" at bounding box center [461, 214] width 122 height 151
click at [400, 184] on div "Select loyalty program ​ ​" at bounding box center [461, 210] width 122 height 160
click at [239, 152] on div "######36D Singapore | Exp: 06 Nov 2033 ed7706b5-13e9-4984-b60b-403a1e16c8d0 ​" at bounding box center [194, 203] width 89 height 141
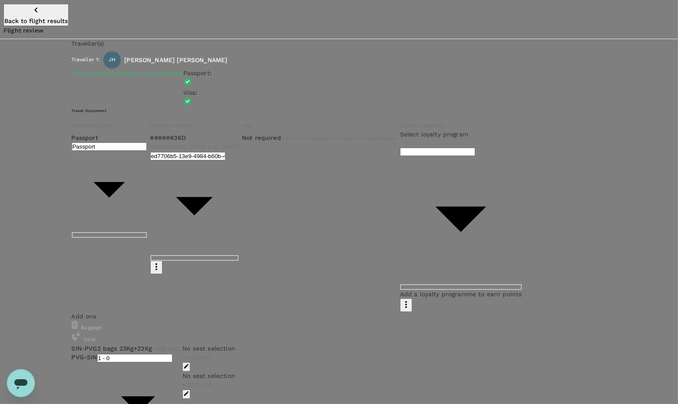
type input "9c4236b1-475f-422d-9c09-8433c73e6af8"
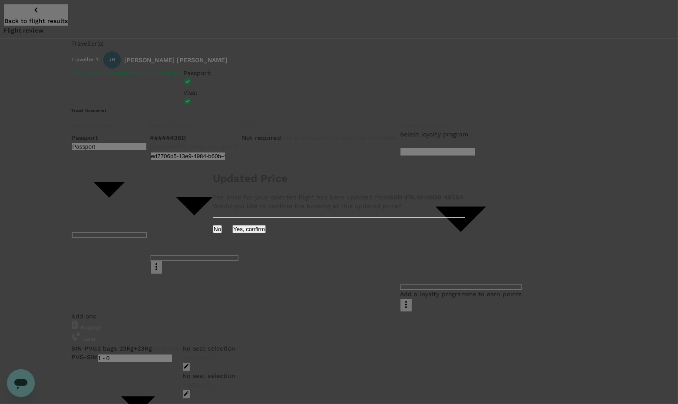
click at [222, 233] on button "No" at bounding box center [217, 229] width 9 height 8
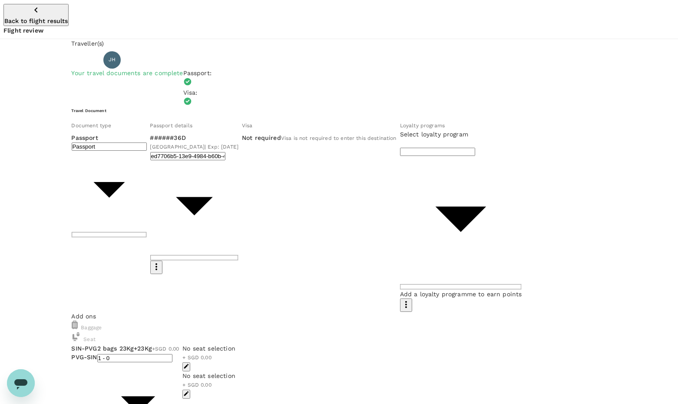
click at [31, 10] on icon "button" at bounding box center [36, 10] width 10 height 10
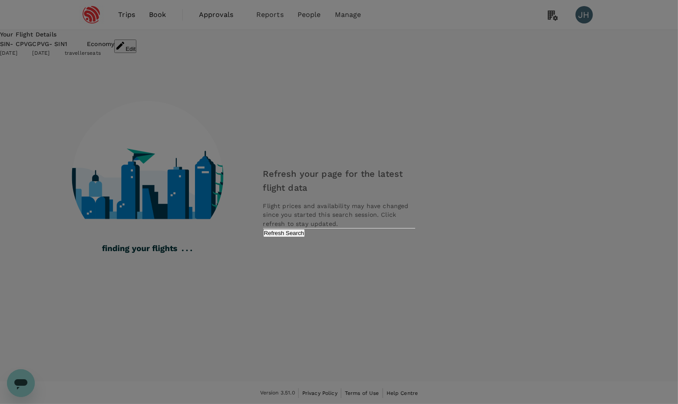
click at [305, 237] on button "Refresh Search" at bounding box center [284, 233] width 42 height 8
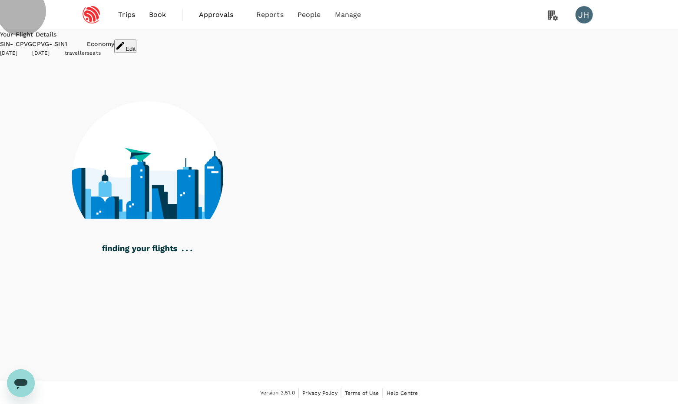
click at [136, 48] on button "Edit" at bounding box center [125, 46] width 22 height 13
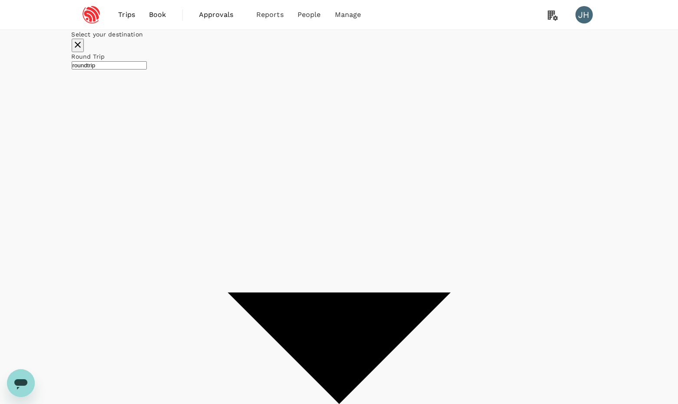
type input "Singapore Changi (SIN)"
type input "Shanghai, China (any)"
type input "SGD"
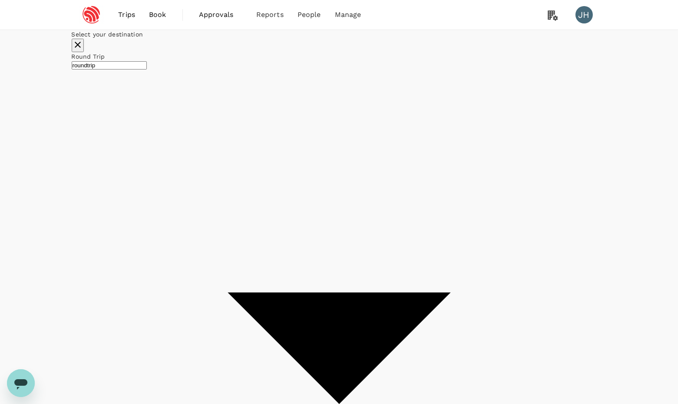
type input "1440"
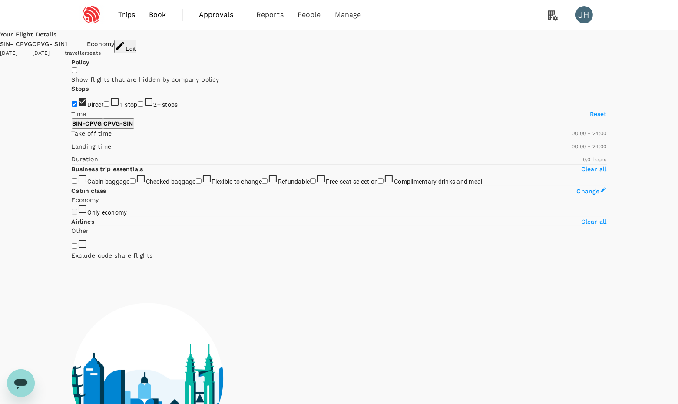
checkbox input "true"
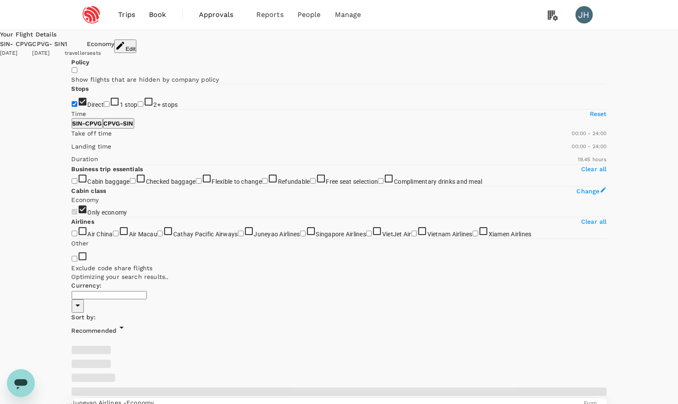
type input "SGD"
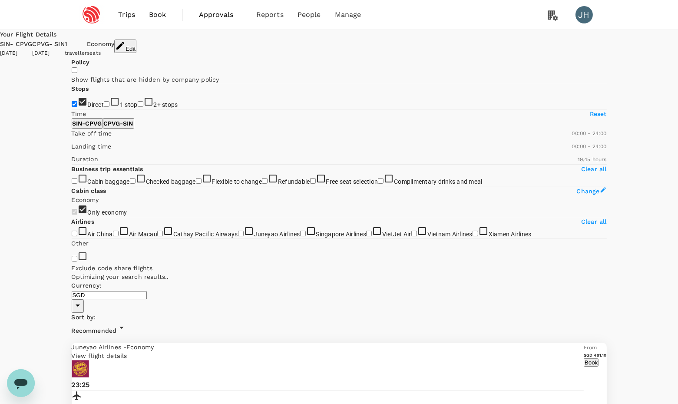
click at [117, 327] on span "Recommended" at bounding box center [94, 330] width 45 height 7
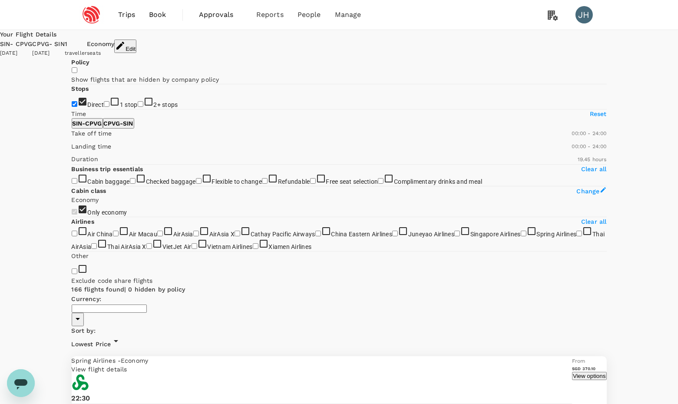
type input "SGD"
click at [109, 108] on label "1 stop" at bounding box center [121, 104] width 34 height 7
click at [109, 107] on input "1 stop" at bounding box center [107, 104] width 6 height 6
checkbox input "true"
click at [154, 108] on span "2+ stops" at bounding box center [166, 104] width 24 height 7
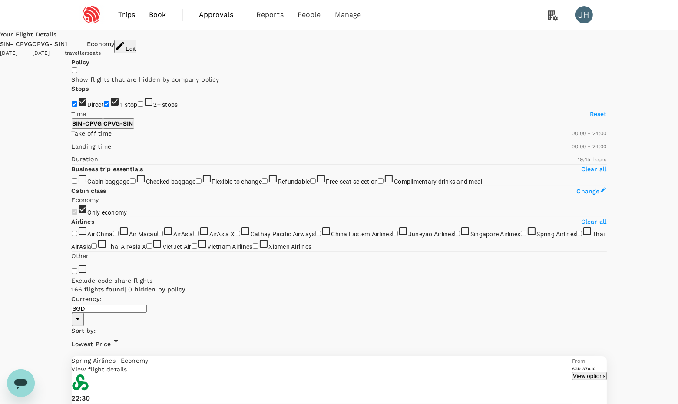
click at [138, 107] on input "2+ stops" at bounding box center [141, 104] width 6 height 6
checkbox input "true"
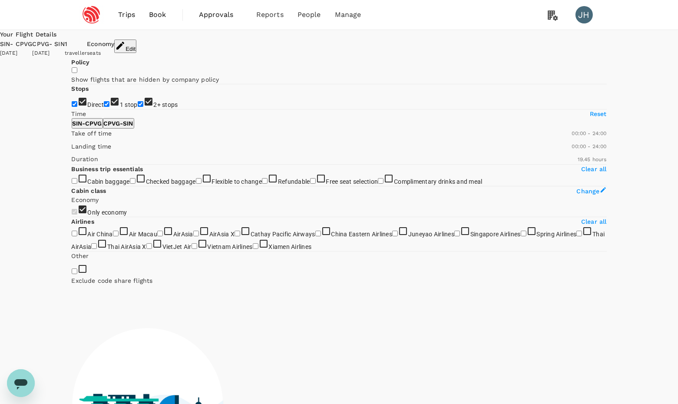
click at [104, 107] on input "1 stop" at bounding box center [107, 104] width 6 height 6
checkbox input "false"
click at [138, 107] on input "2+ stops" at bounding box center [141, 104] width 6 height 6
checkbox input "false"
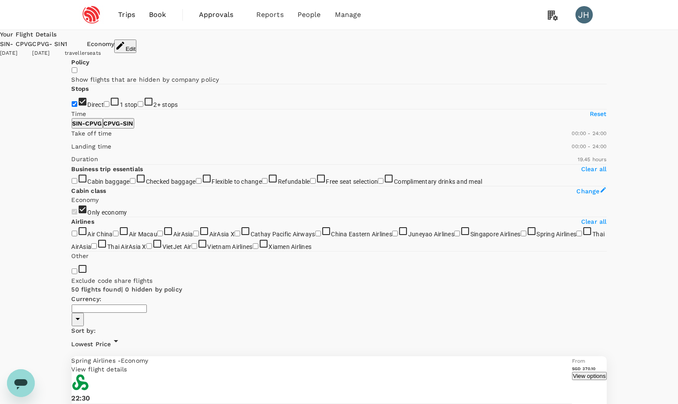
type input "SGD"
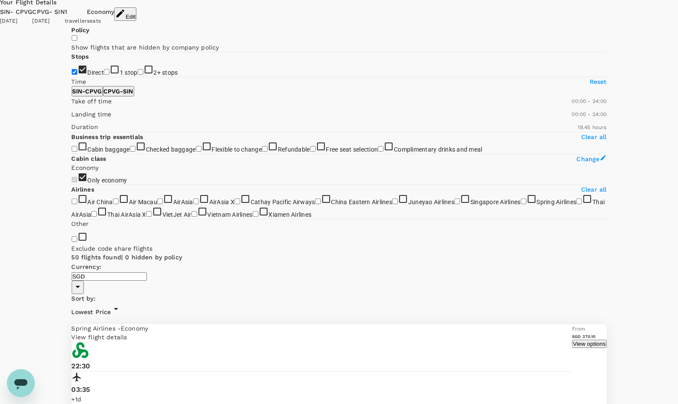
scroll to position [34, 0]
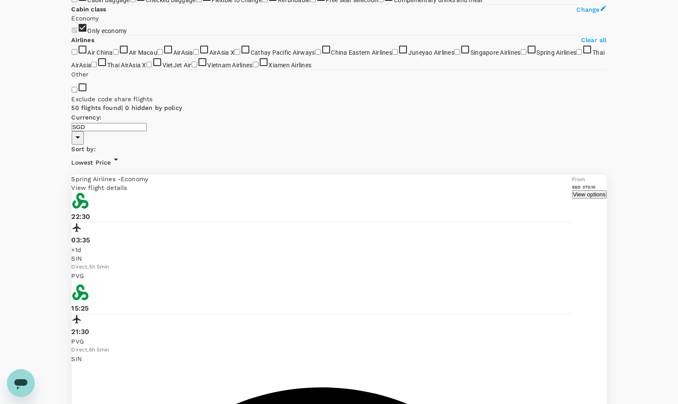
scroll to position [212, 0]
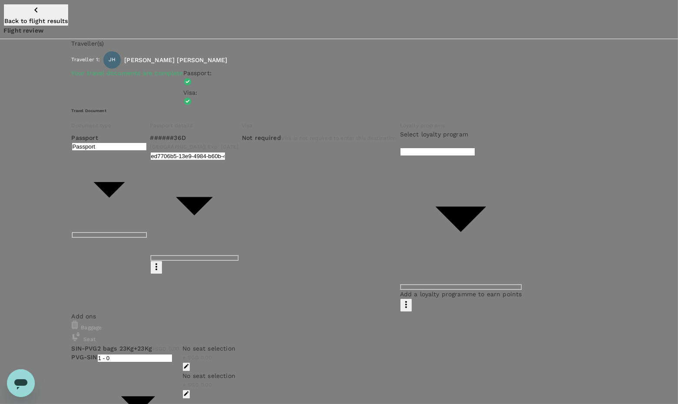
scroll to position [17, 0]
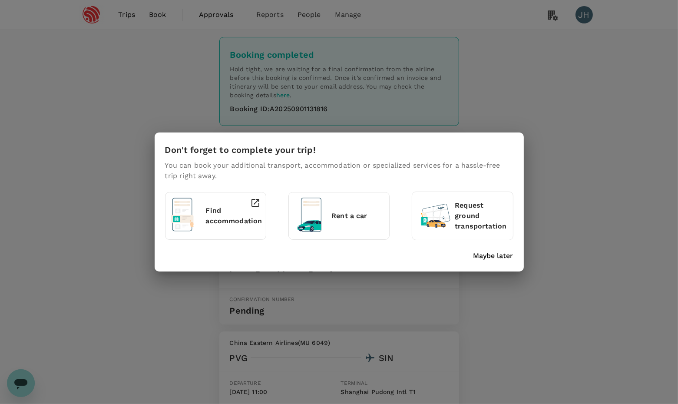
click at [487, 263] on div "Don't forget to complete your trip! You can book your additional transport, acc…" at bounding box center [339, 201] width 369 height 139
click at [488, 252] on p "Maybe later" at bounding box center [493, 256] width 40 height 10
